Goal: Task Accomplishment & Management: Manage account settings

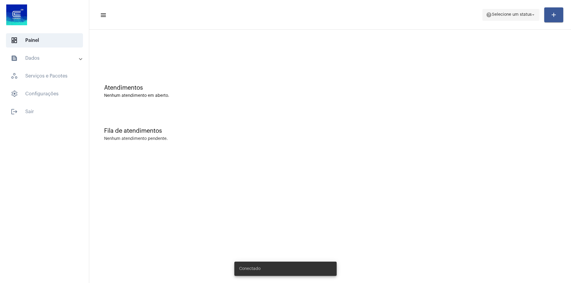
click at [528, 13] on span "Selecione um status" at bounding box center [512, 15] width 40 height 4
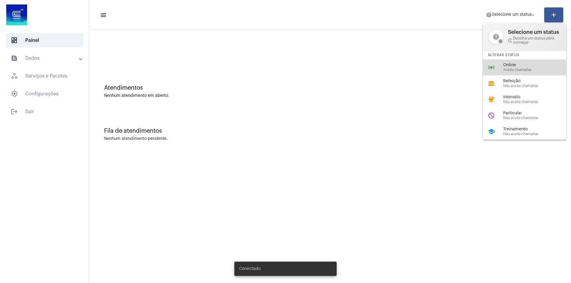
click at [510, 65] on span "Online" at bounding box center [537, 65] width 68 height 4
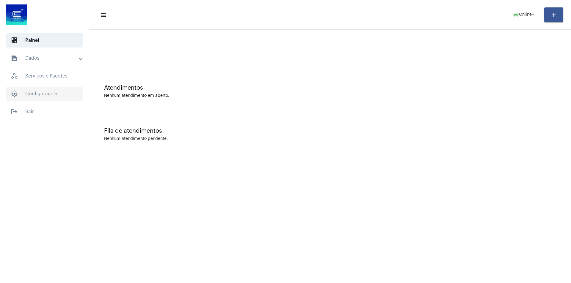
click at [40, 92] on span "settings Configurações" at bounding box center [44, 94] width 77 height 14
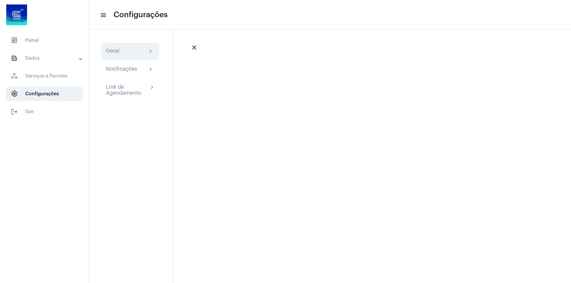
click at [141, 49] on div "Geral chevron_right" at bounding box center [130, 51] width 48 height 7
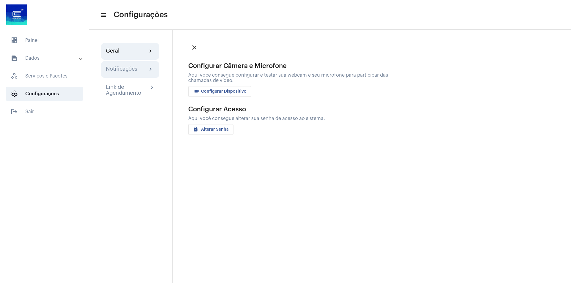
click at [140, 68] on div "Notificações chevron_right" at bounding box center [130, 69] width 48 height 7
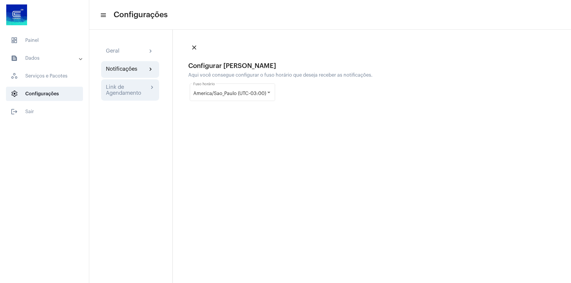
click at [150, 86] on mat-icon "chevron_right" at bounding box center [152, 87] width 6 height 7
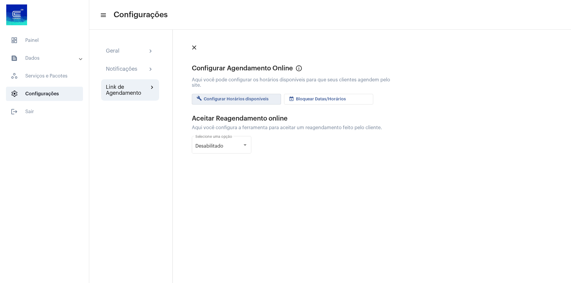
click at [257, 99] on span "build Configurar Horários disponíveis" at bounding box center [232, 99] width 72 height 4
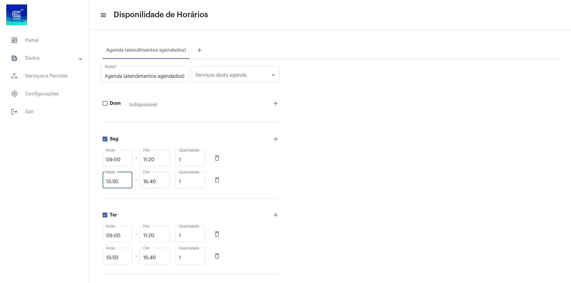
drag, startPoint x: 122, startPoint y: 183, endPoint x: 107, endPoint y: 183, distance: 15.2
click at [107, 183] on input "13:50" at bounding box center [117, 181] width 23 height 5
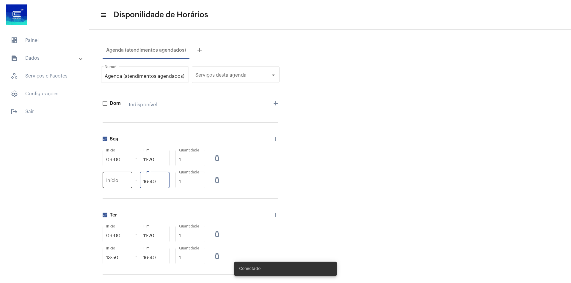
drag, startPoint x: 164, startPoint y: 183, endPoint x: 130, endPoint y: 187, distance: 34.3
click at [124, 185] on div "Início - 16:40 Fim 1 Quantidade delete_outline" at bounding box center [190, 180] width 175 height 19
click at [183, 185] on div "1 Quantidade" at bounding box center [190, 180] width 23 height 19
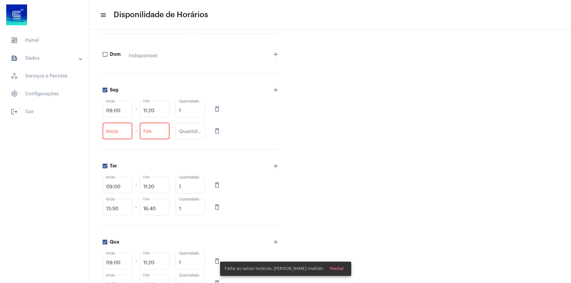
scroll to position [59, 0]
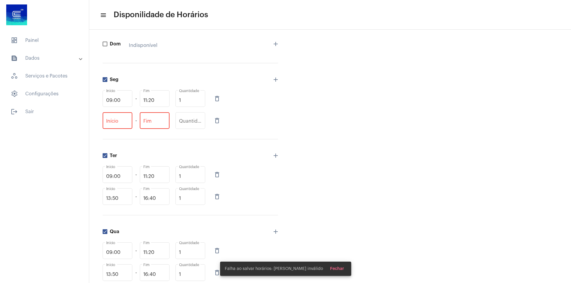
click at [218, 121] on mat-icon "delete_outline" at bounding box center [216, 120] width 7 height 7
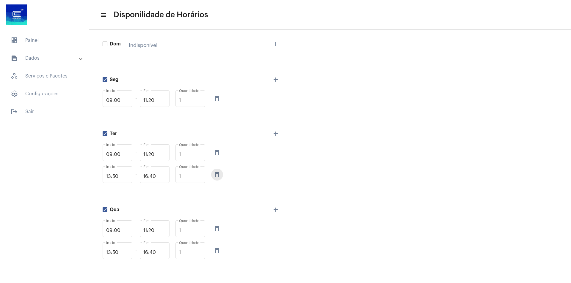
click at [218, 175] on mat-icon "delete_outline" at bounding box center [216, 174] width 7 height 7
click at [216, 231] on mat-icon "delete_outline" at bounding box center [216, 228] width 7 height 7
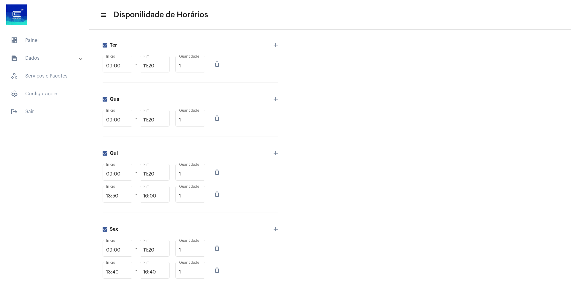
scroll to position [149, 0]
click at [217, 195] on mat-icon "delete_outline" at bounding box center [216, 193] width 7 height 7
click at [218, 191] on mat-icon "delete_outline" at bounding box center [216, 193] width 7 height 7
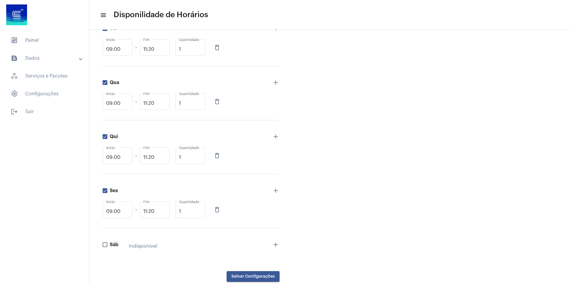
scroll to position [181, 0]
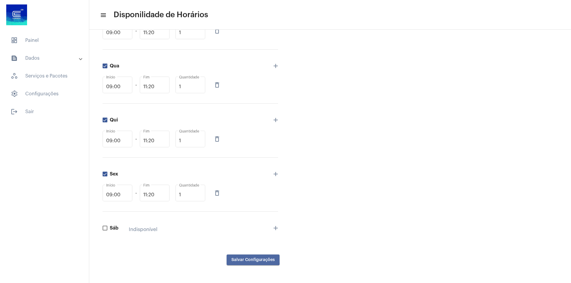
click at [252, 257] on button "Salvar Configurações" at bounding box center [252, 260] width 53 height 11
click at [34, 39] on span "dashboard Painel" at bounding box center [44, 40] width 77 height 14
